Goal: Task Accomplishment & Management: Use online tool/utility

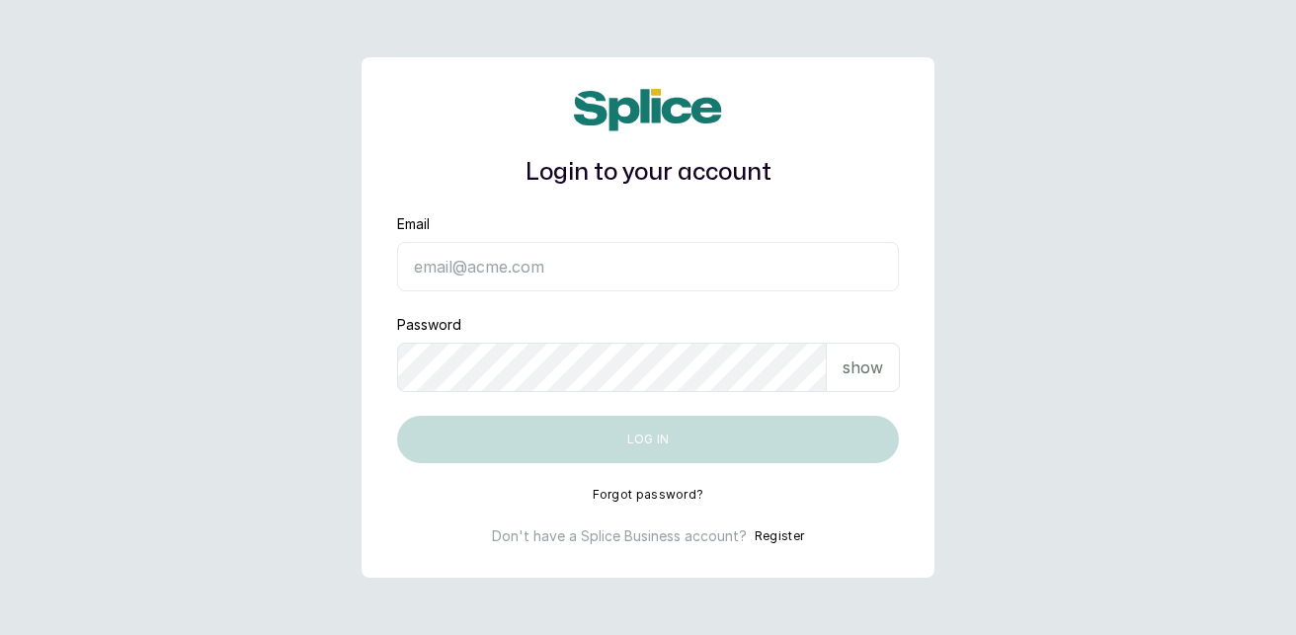
type input "[EMAIL_ADDRESS][DOMAIN_NAME]"
click at [651, 436] on button "Log in" at bounding box center [648, 439] width 502 height 47
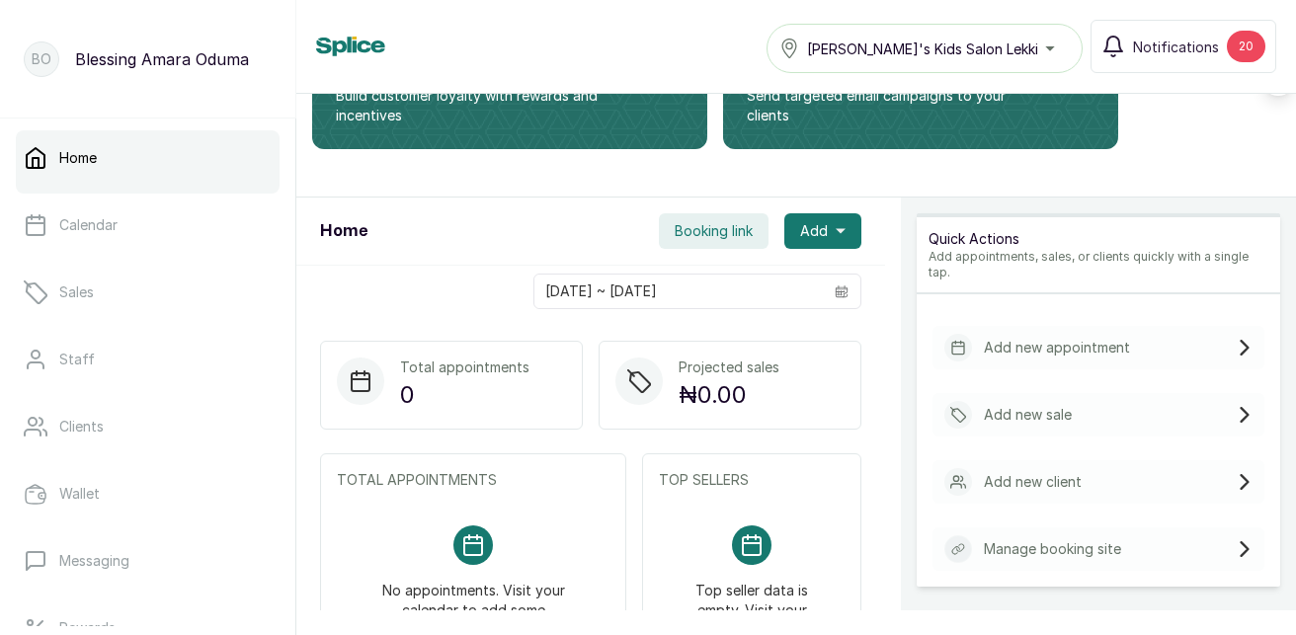
scroll to position [237, 0]
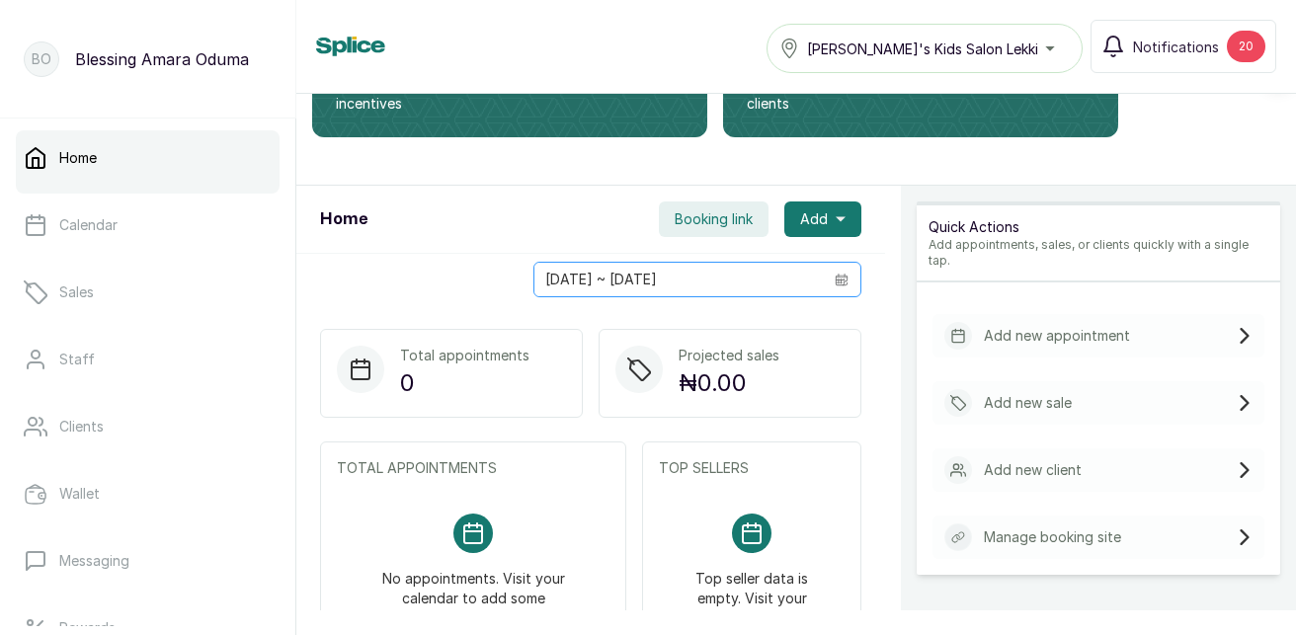
click at [836, 283] on icon "calendar" at bounding box center [842, 280] width 12 height 6
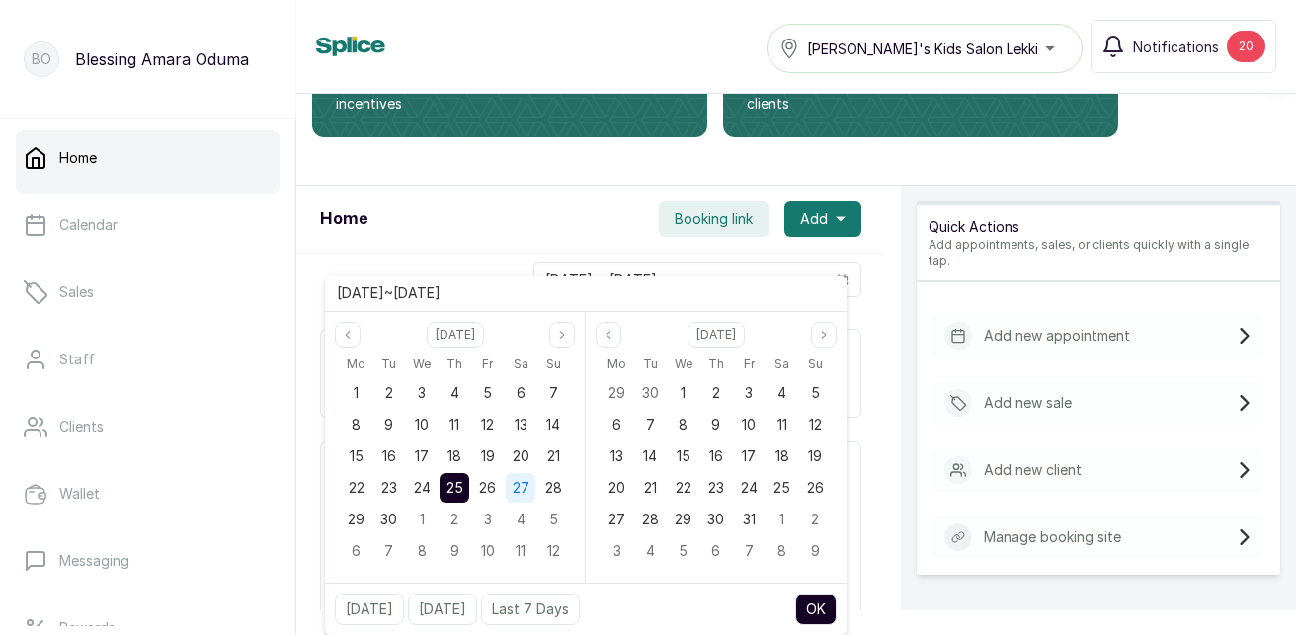
click at [524, 493] on span "27" at bounding box center [521, 487] width 17 height 17
click at [803, 605] on button "OK" at bounding box center [815, 610] width 41 height 32
type input "27/09/2025 ~ 27/09/2025"
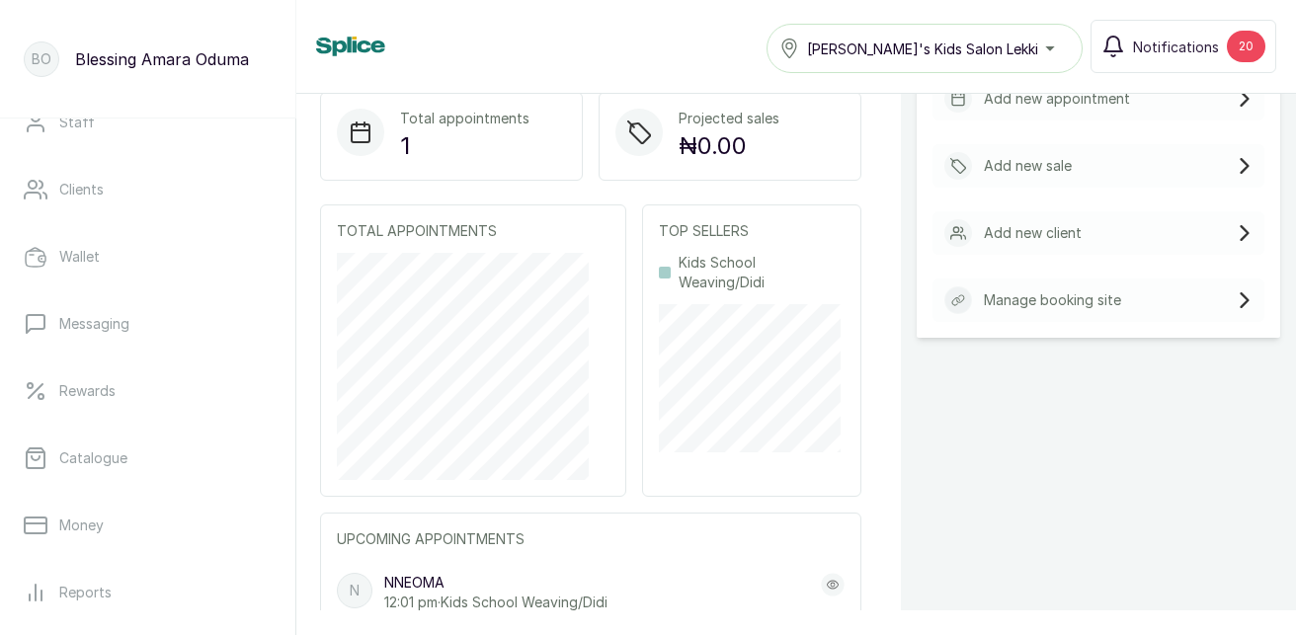
scroll to position [277, 0]
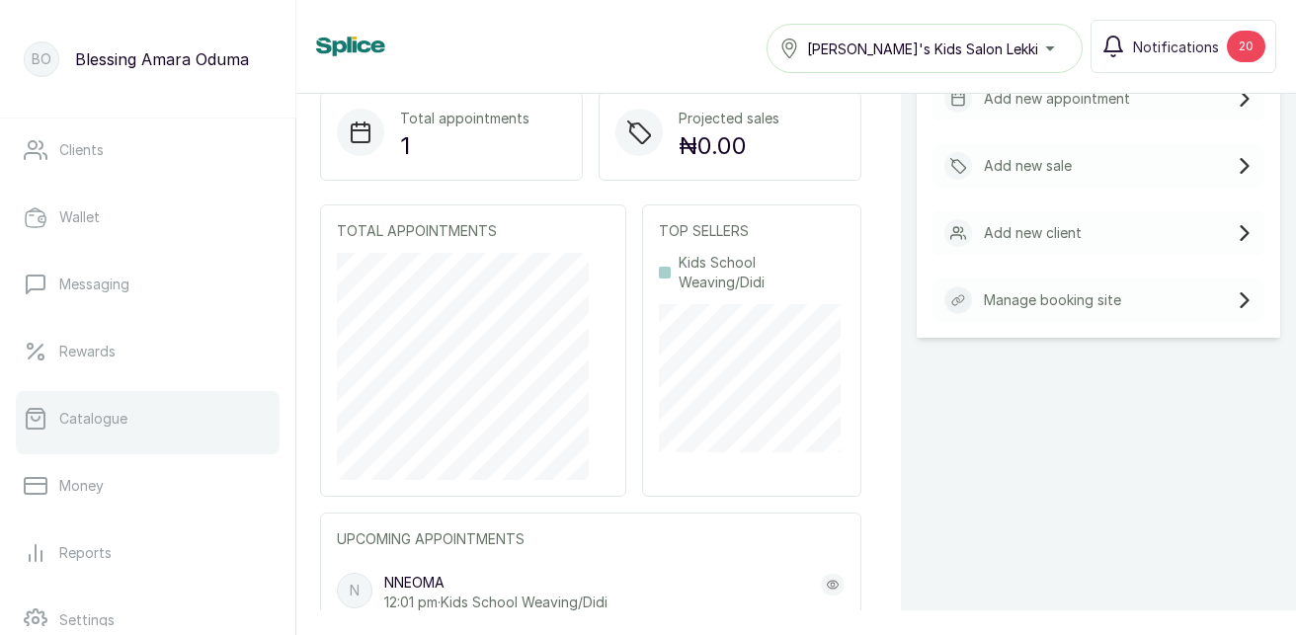
click at [78, 419] on p "Catalogue" at bounding box center [93, 419] width 68 height 20
